Goal: Obtain resource: Download file/media

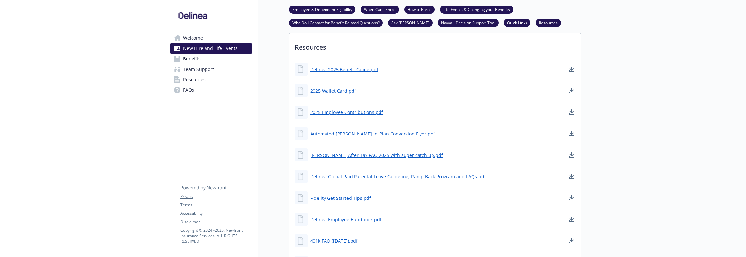
scroll to position [402, 0]
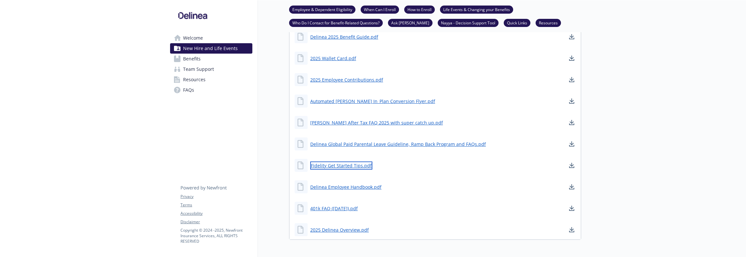
click at [348, 163] on link "Fidelity Get Started Tips.pdf" at bounding box center [341, 166] width 62 height 8
click at [343, 208] on link "401k FAQ ([DATE]).pdf" at bounding box center [334, 208] width 49 height 8
click at [349, 204] on link "401k FAQ ([DATE]).pdf" at bounding box center [334, 208] width 49 height 8
